Goal: Obtain resource: Download file/media

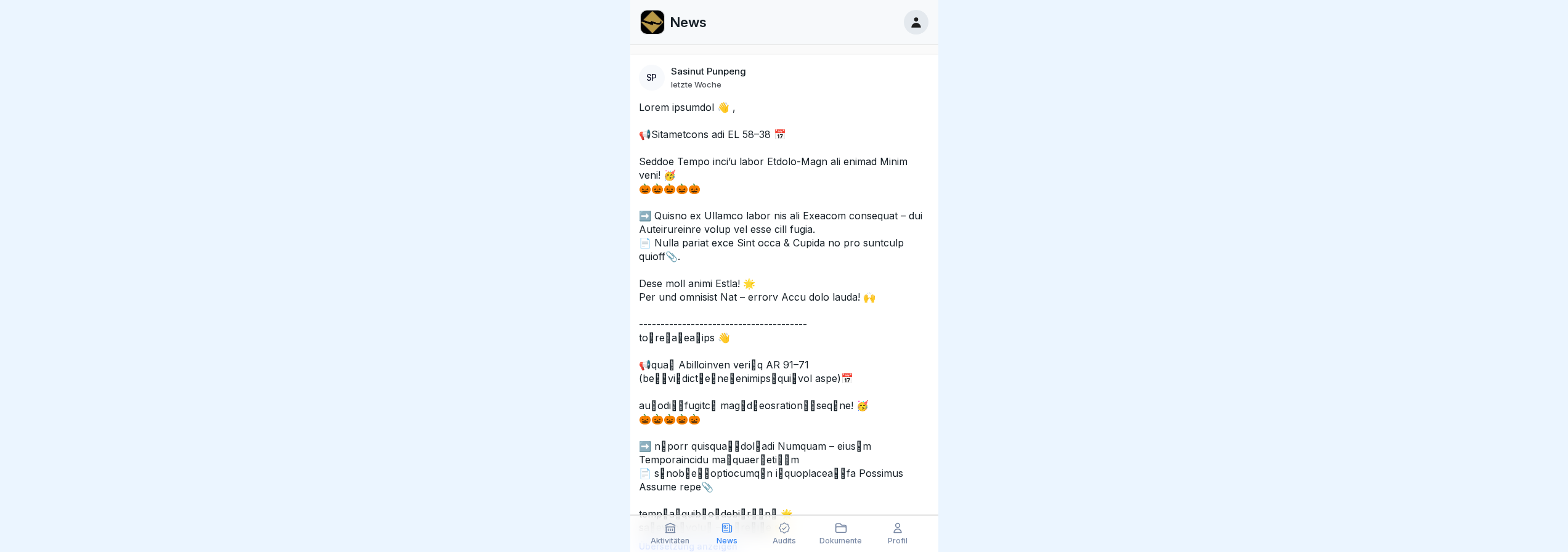
click at [925, 18] on div at bounding box center [916, 22] width 24 height 24
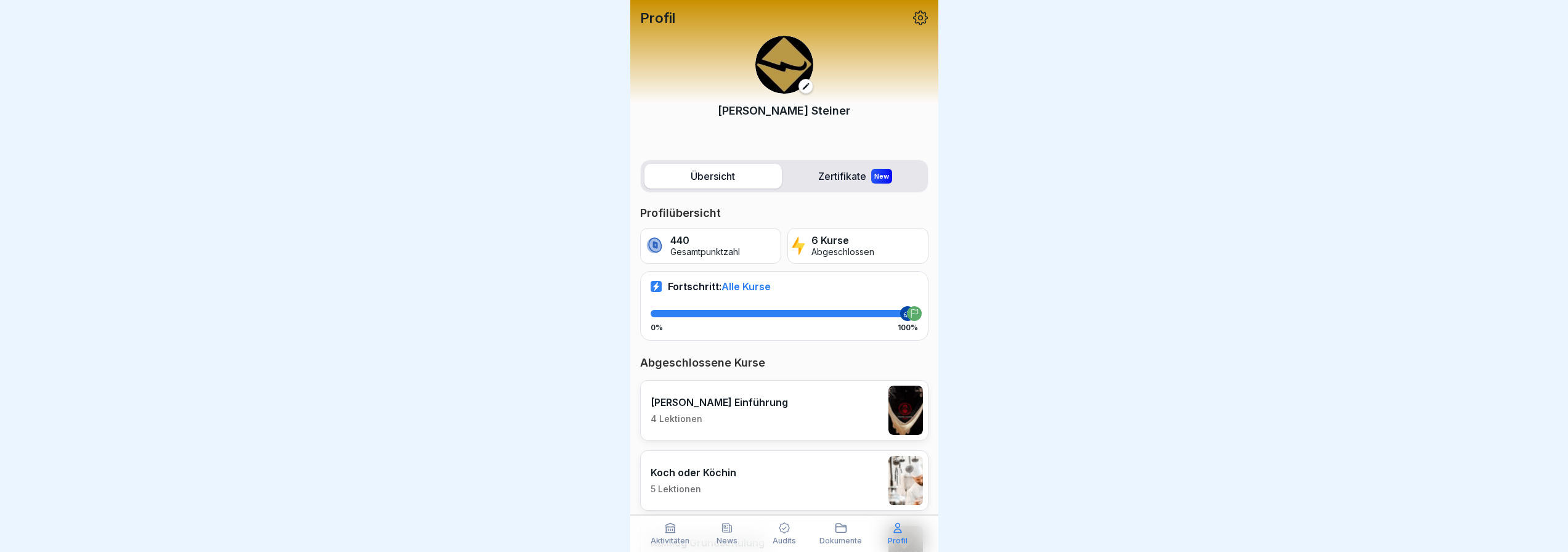
click at [736, 536] on p "News" at bounding box center [726, 540] width 21 height 9
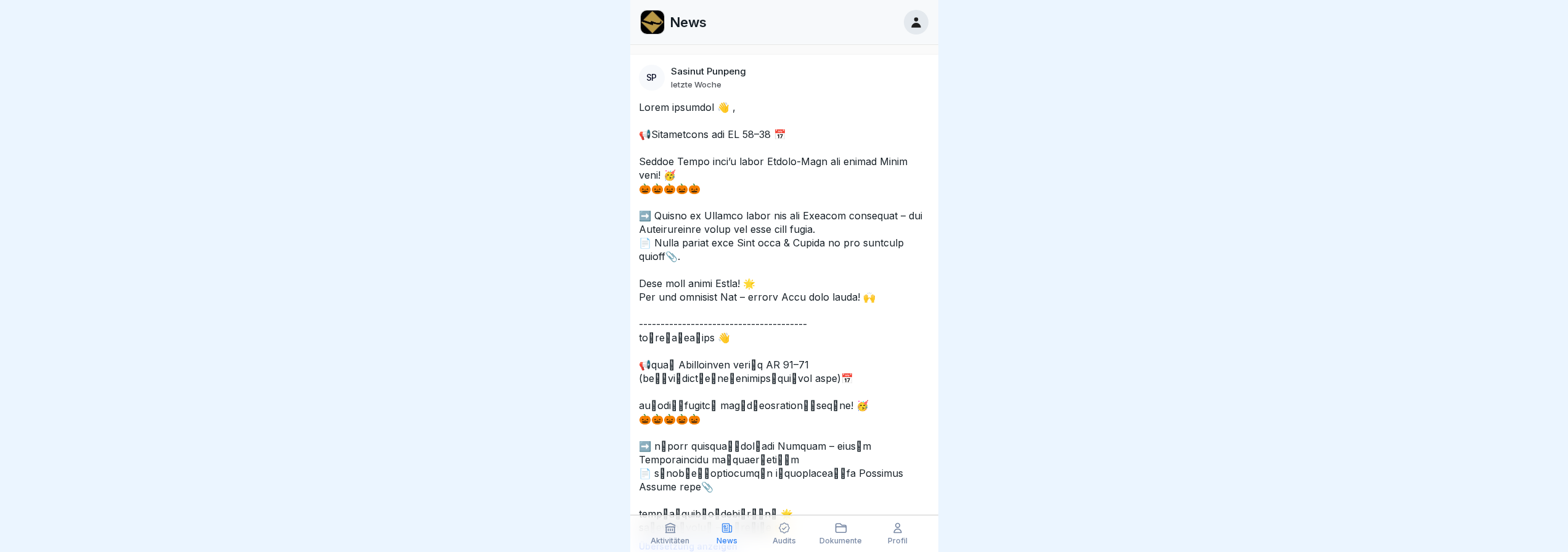
click at [842, 537] on p "Dokumente" at bounding box center [840, 540] width 43 height 9
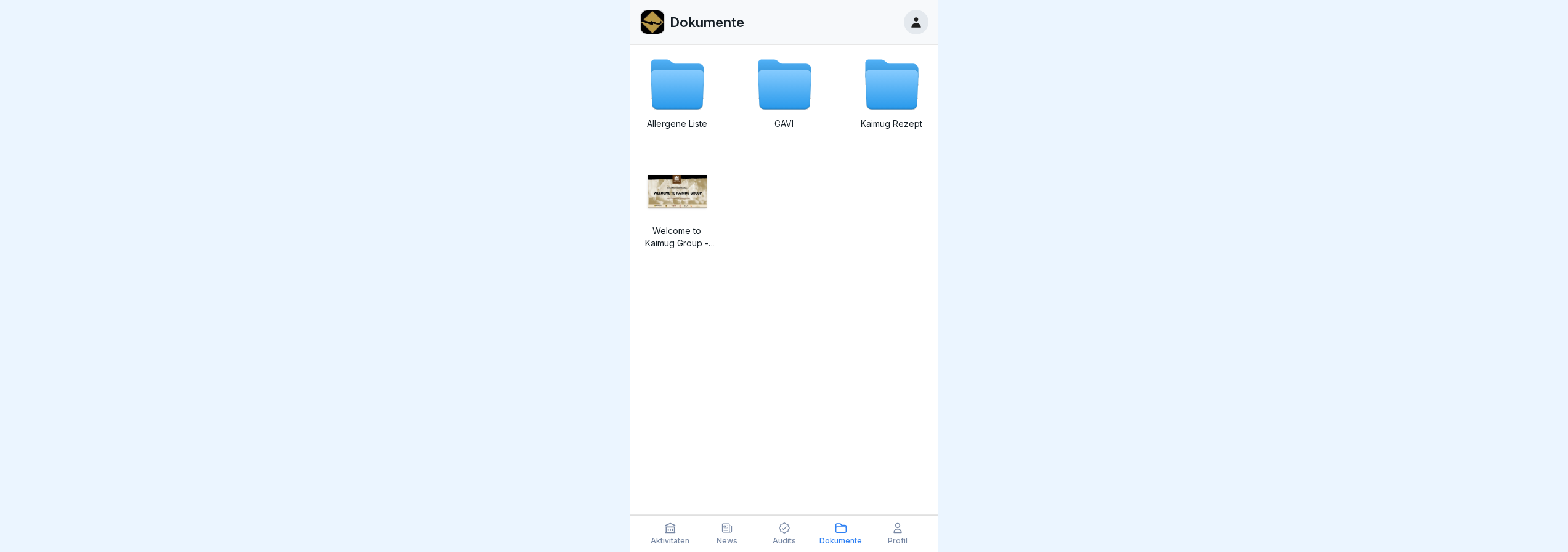
click at [880, 91] on icon at bounding box center [891, 90] width 53 height 39
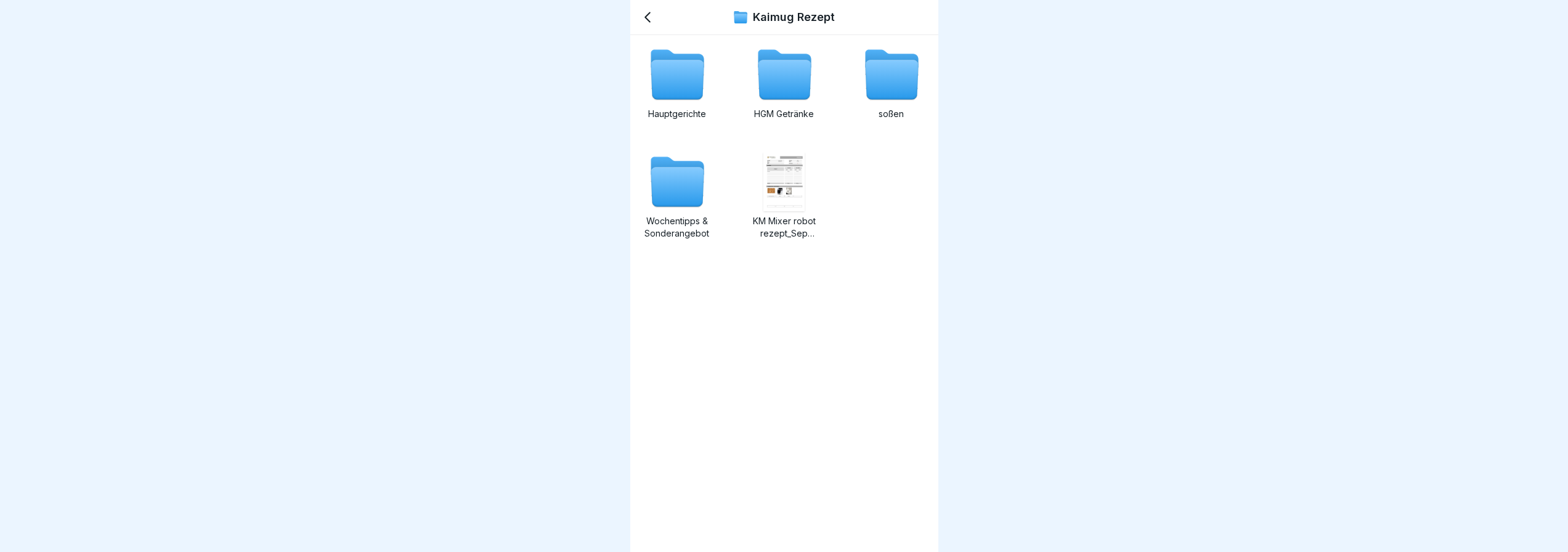
click at [884, 106] on div "soßen" at bounding box center [891, 88] width 74 height 87
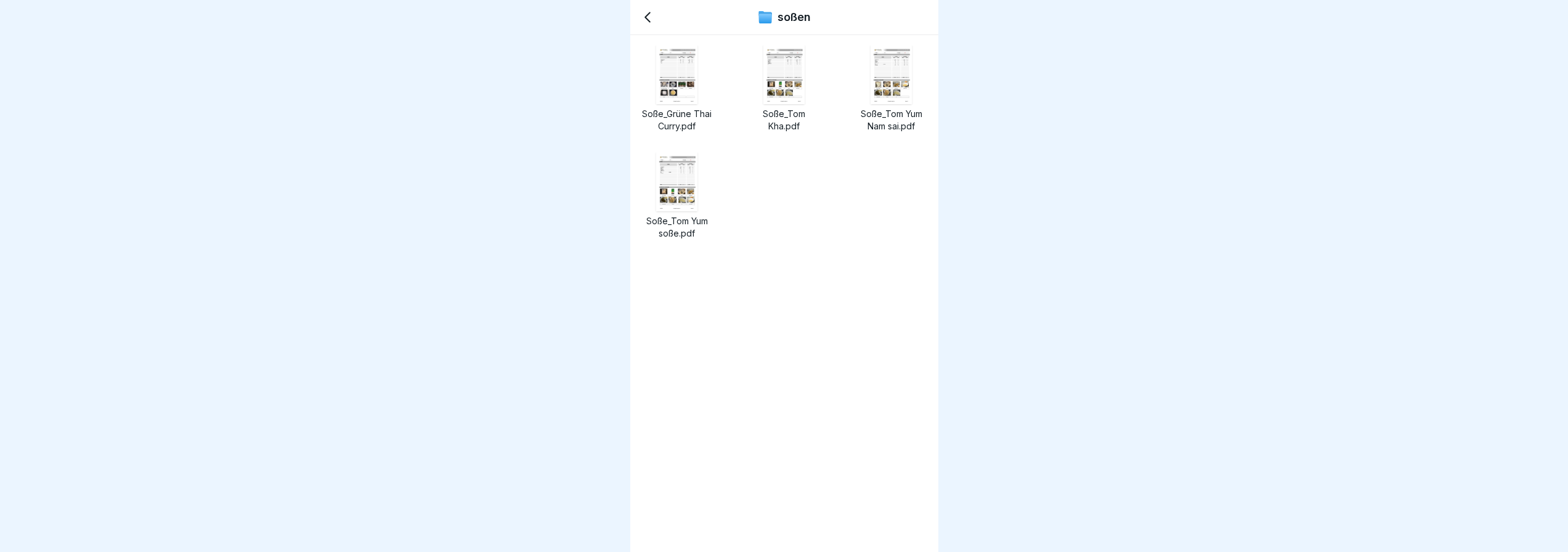
click at [640, 18] on icon at bounding box center [648, 18] width 15 height 15
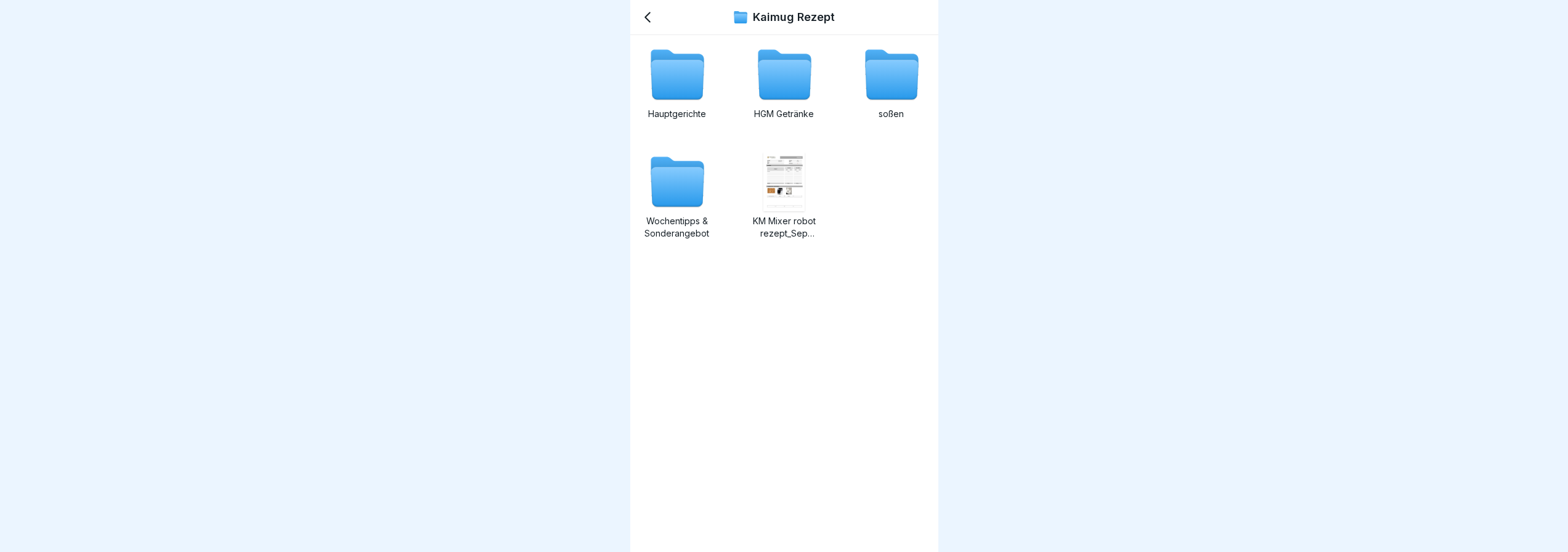
click at [789, 212] on div "KM Mixer robot rezept_Sep 2025.pdf" at bounding box center [784, 195] width 74 height 87
click at [692, 225] on p "Wochentipps & Sonderangebot" at bounding box center [677, 227] width 74 height 24
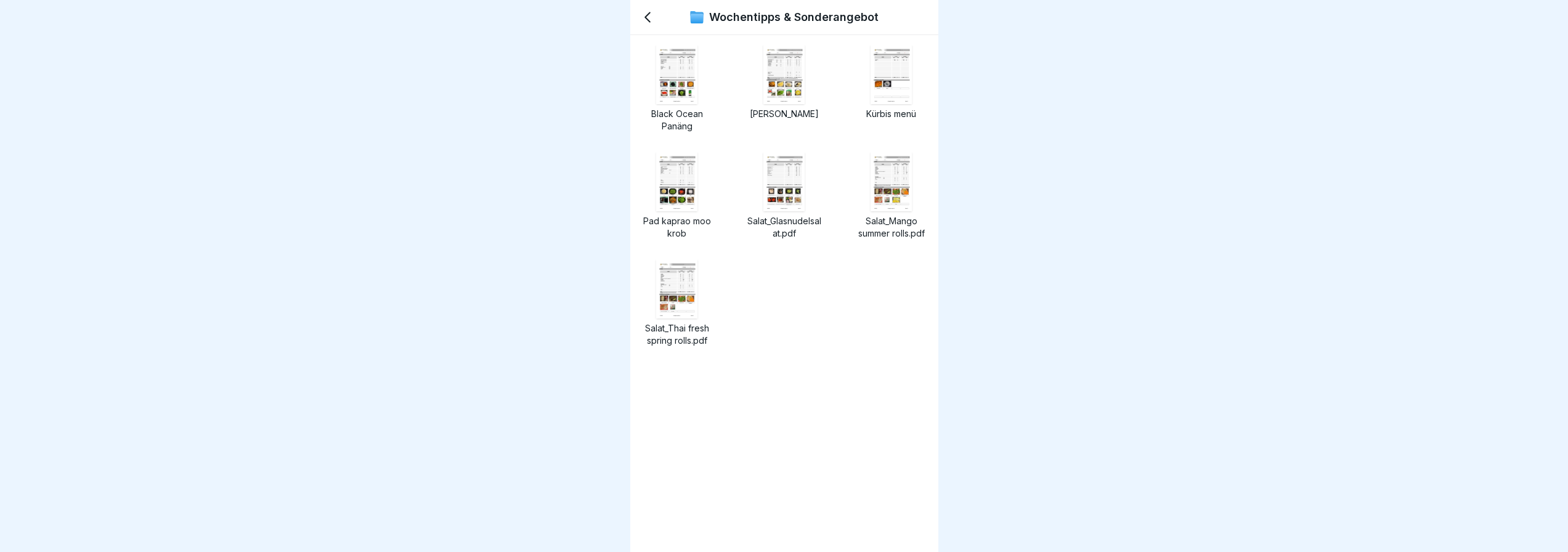
click at [651, 20] on icon at bounding box center [648, 18] width 15 height 15
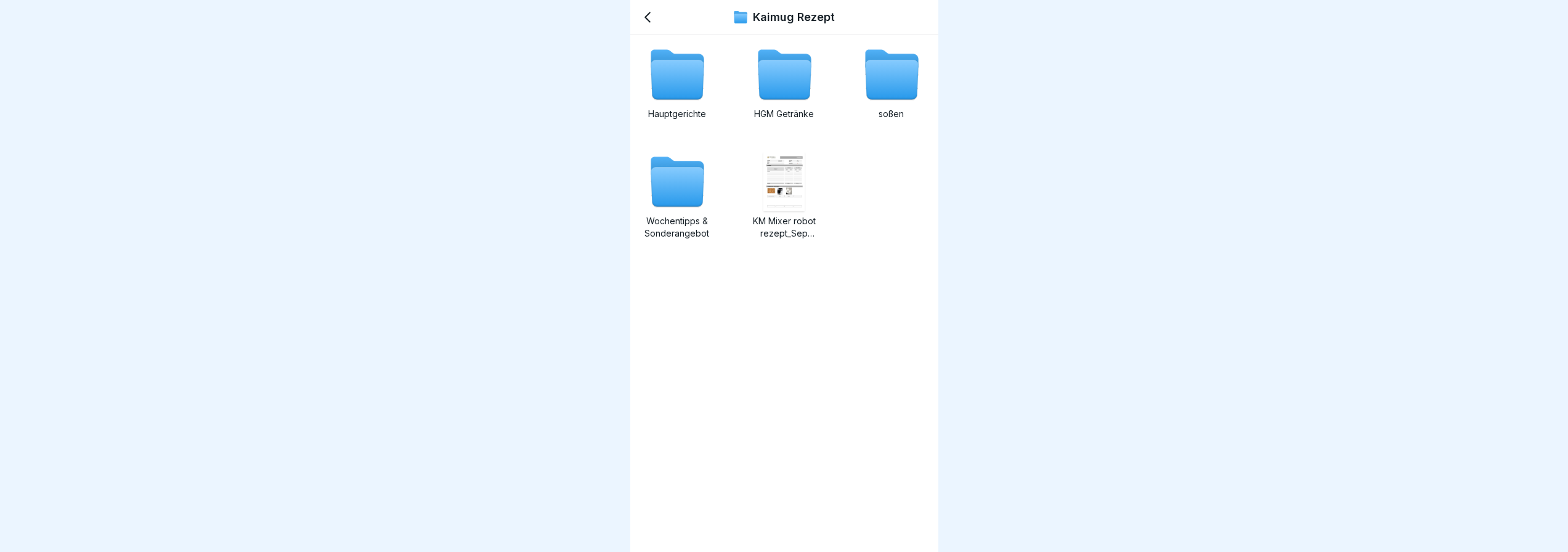
click at [674, 89] on icon at bounding box center [677, 80] width 53 height 39
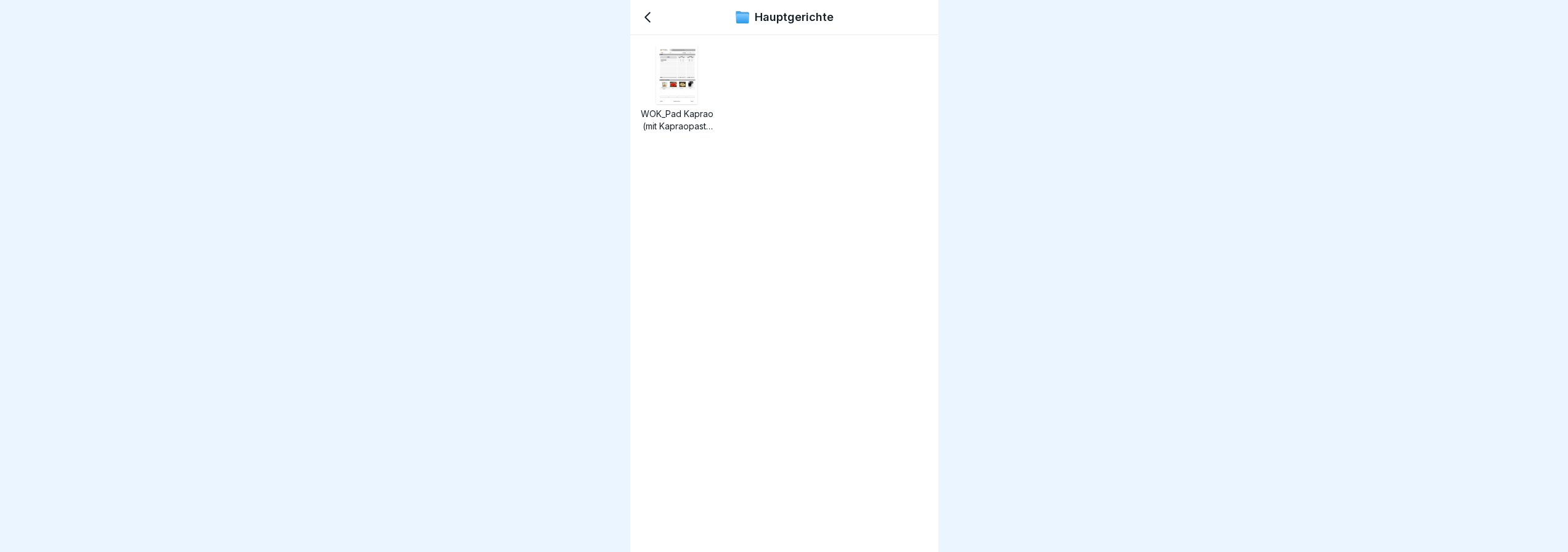
click at [684, 124] on p "WOK_Pad Kaprao (mit Kapraopaste mischung).pdf" at bounding box center [677, 120] width 74 height 24
